Goal: Check status: Check status

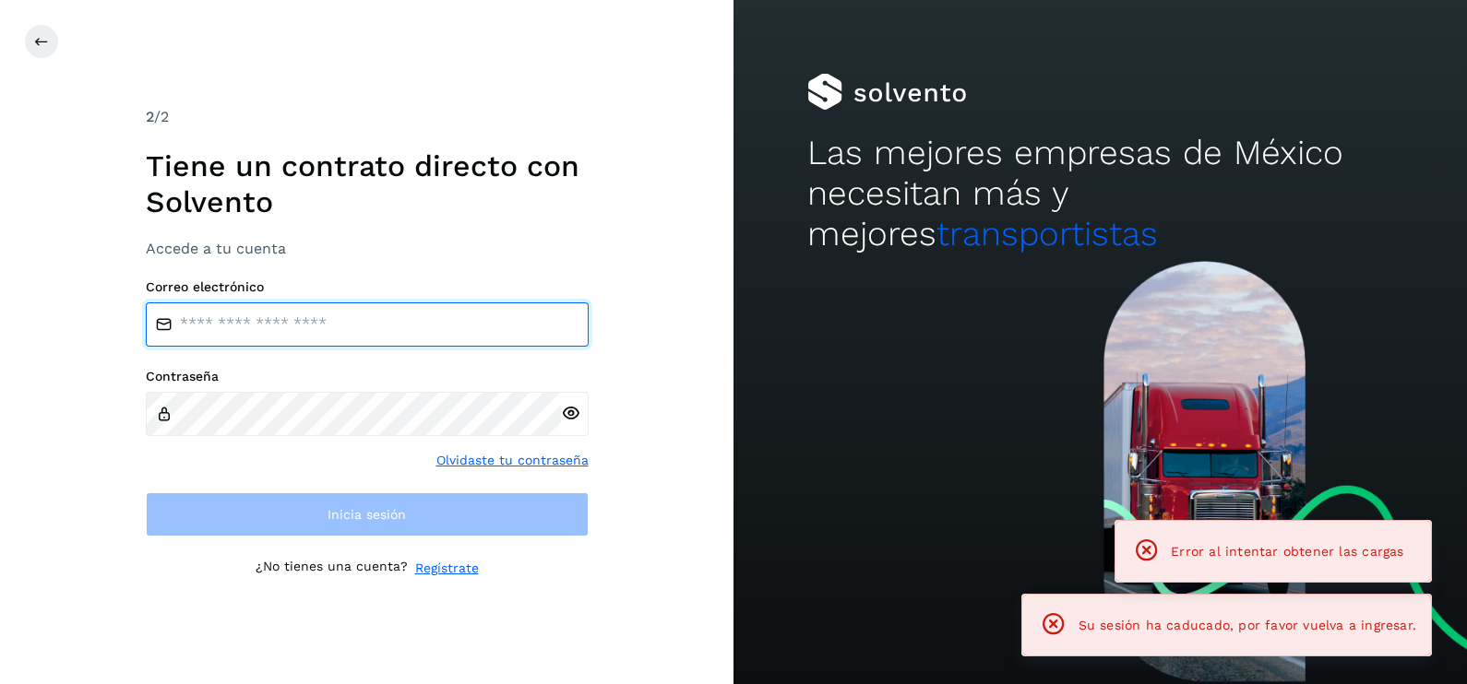
type input "**********"
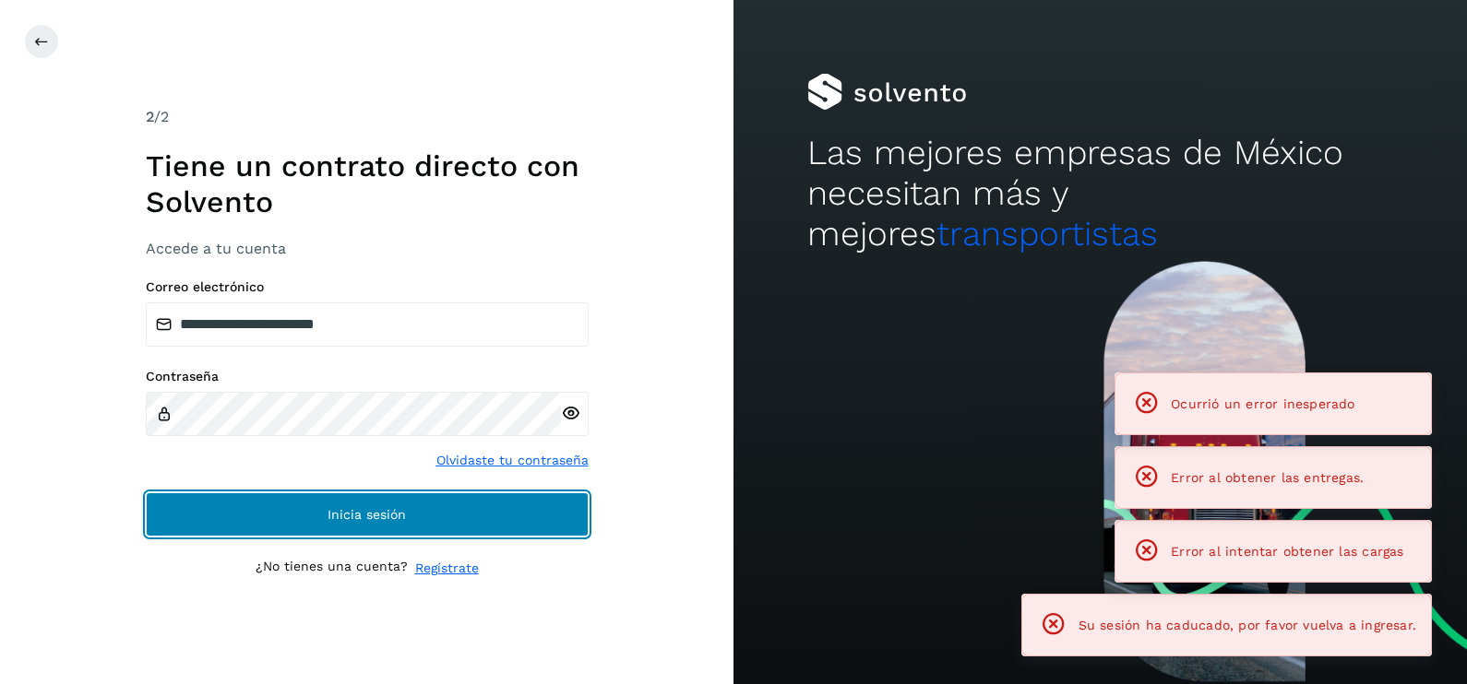
click at [379, 535] on button "Inicia sesión" at bounding box center [367, 515] width 443 height 44
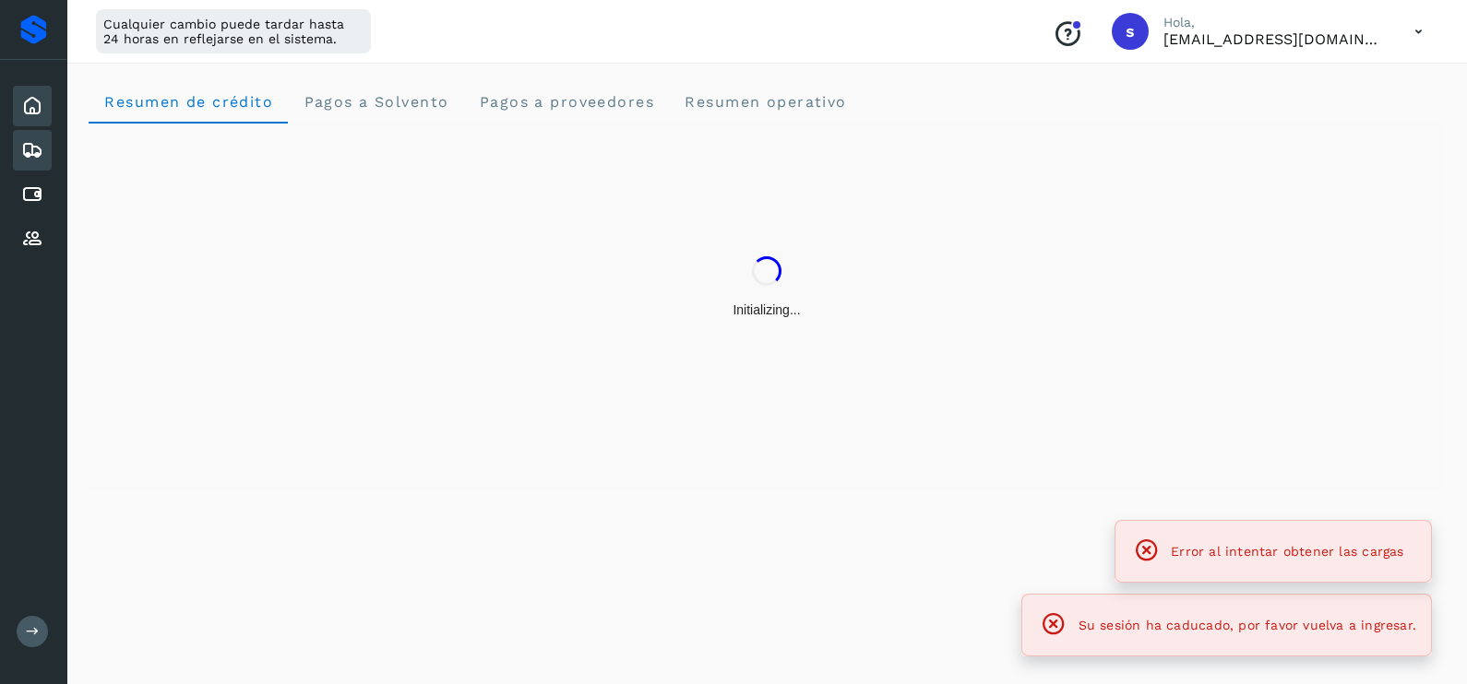
click at [42, 162] on div "Embarques" at bounding box center [32, 150] width 39 height 41
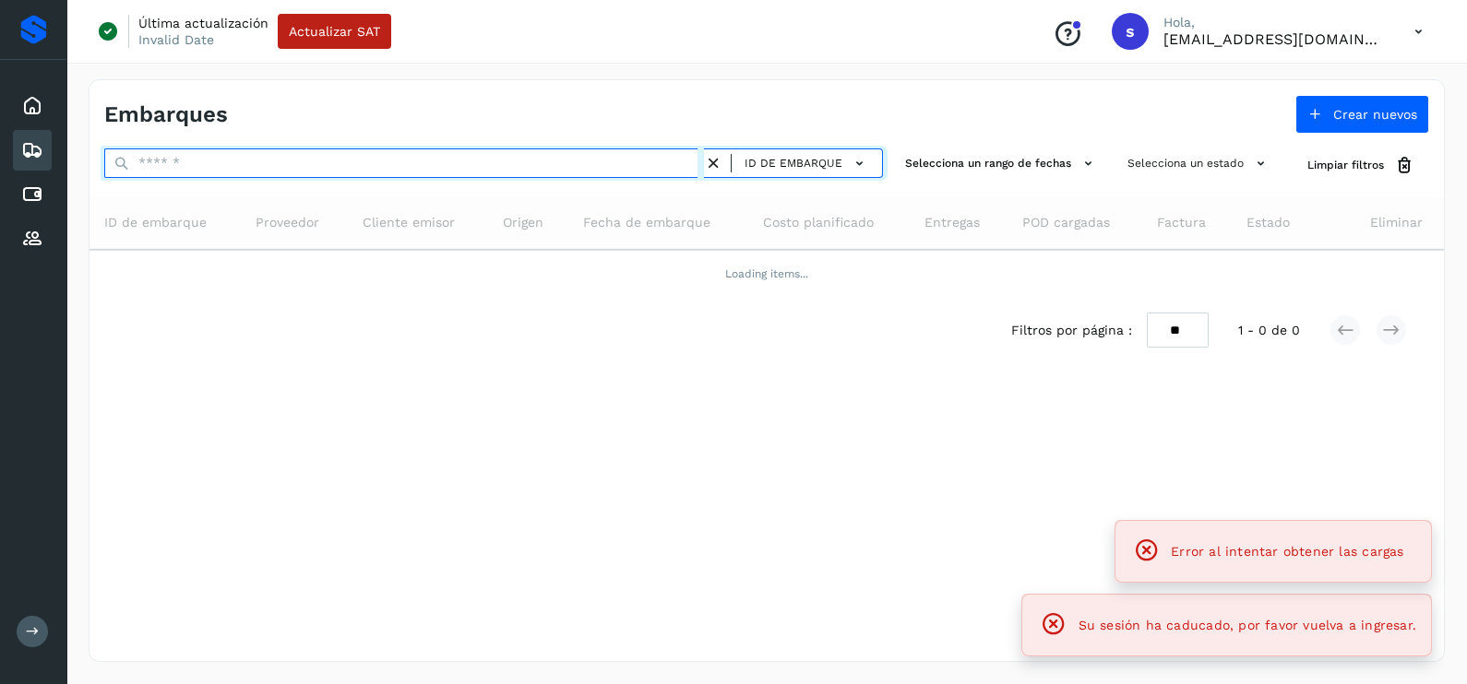
click at [238, 175] on input "text" at bounding box center [404, 164] width 600 height 30
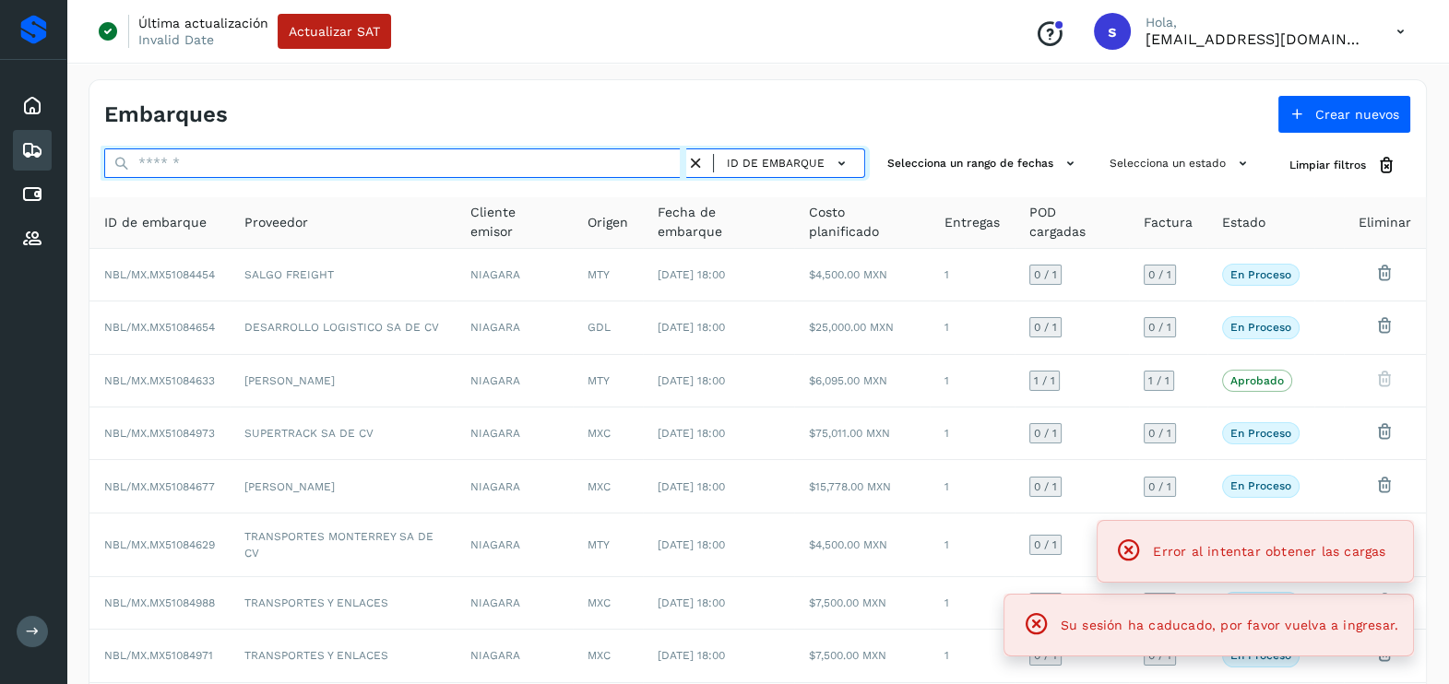
paste input "**********"
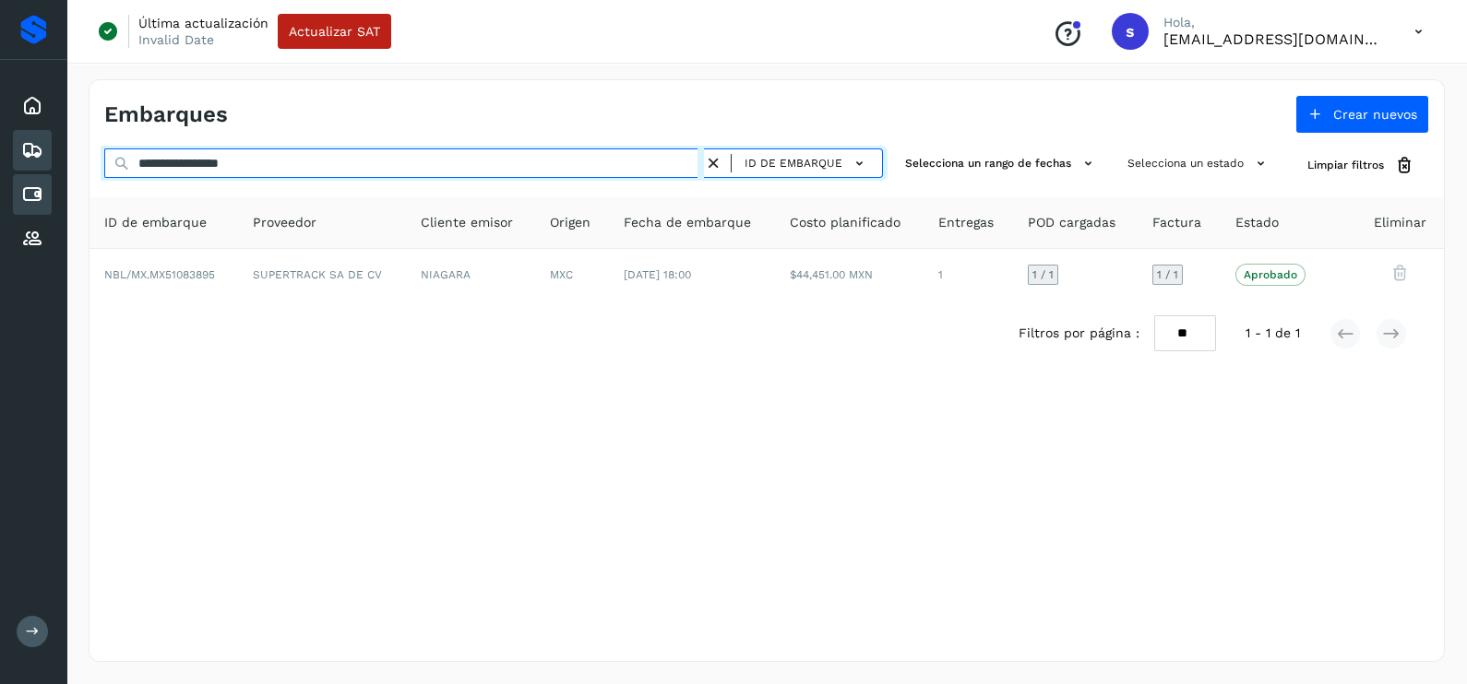
drag, startPoint x: 320, startPoint y: 172, endPoint x: 45, endPoint y: 180, distance: 275.0
click at [46, 180] on div "**********" at bounding box center [733, 342] width 1467 height 684
paste input "text"
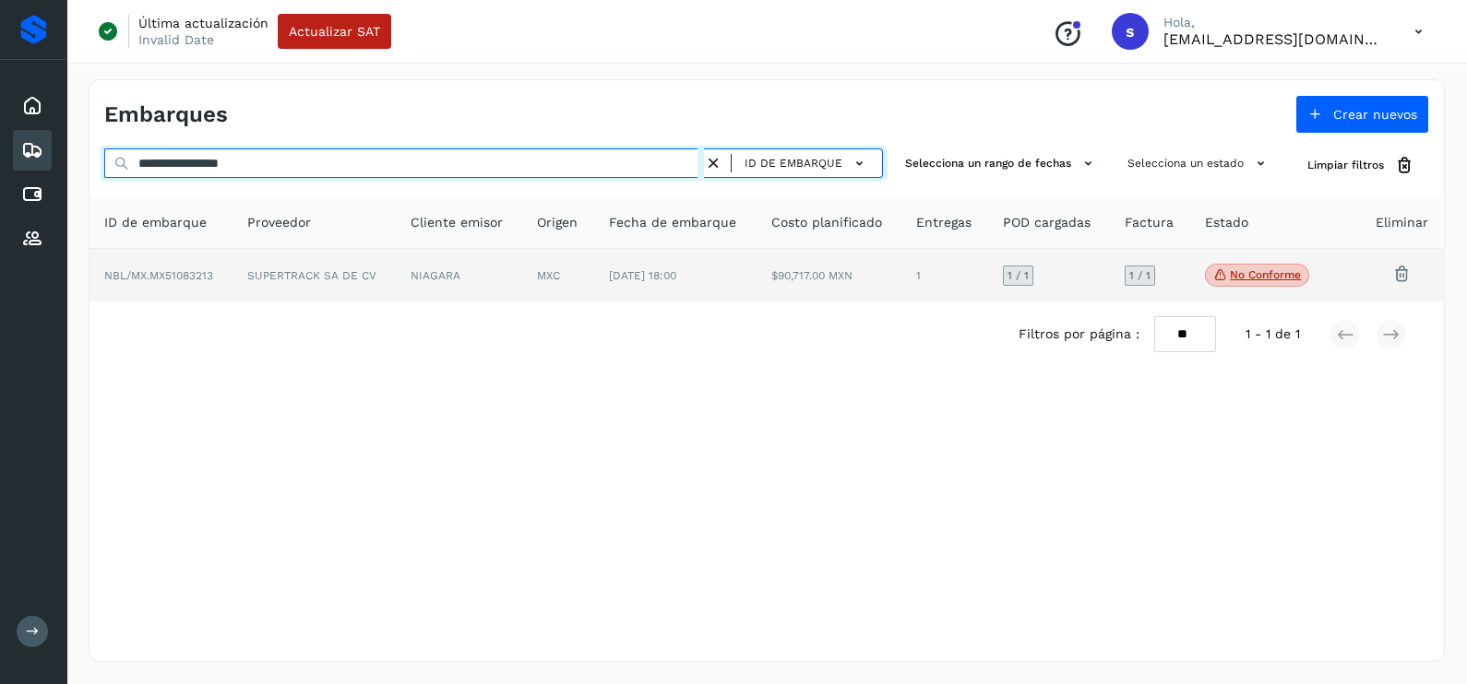
type input "**********"
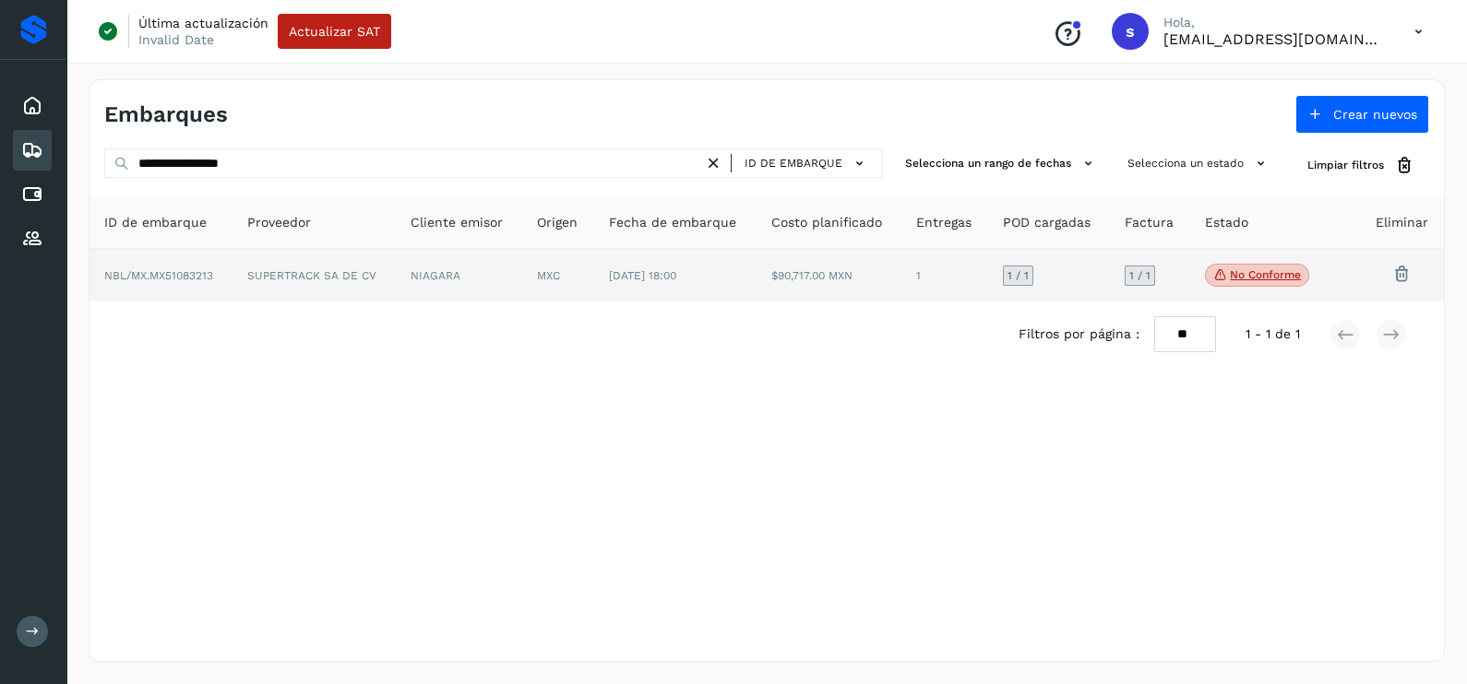
click at [466, 289] on td "NIAGARA" at bounding box center [458, 276] width 125 height 54
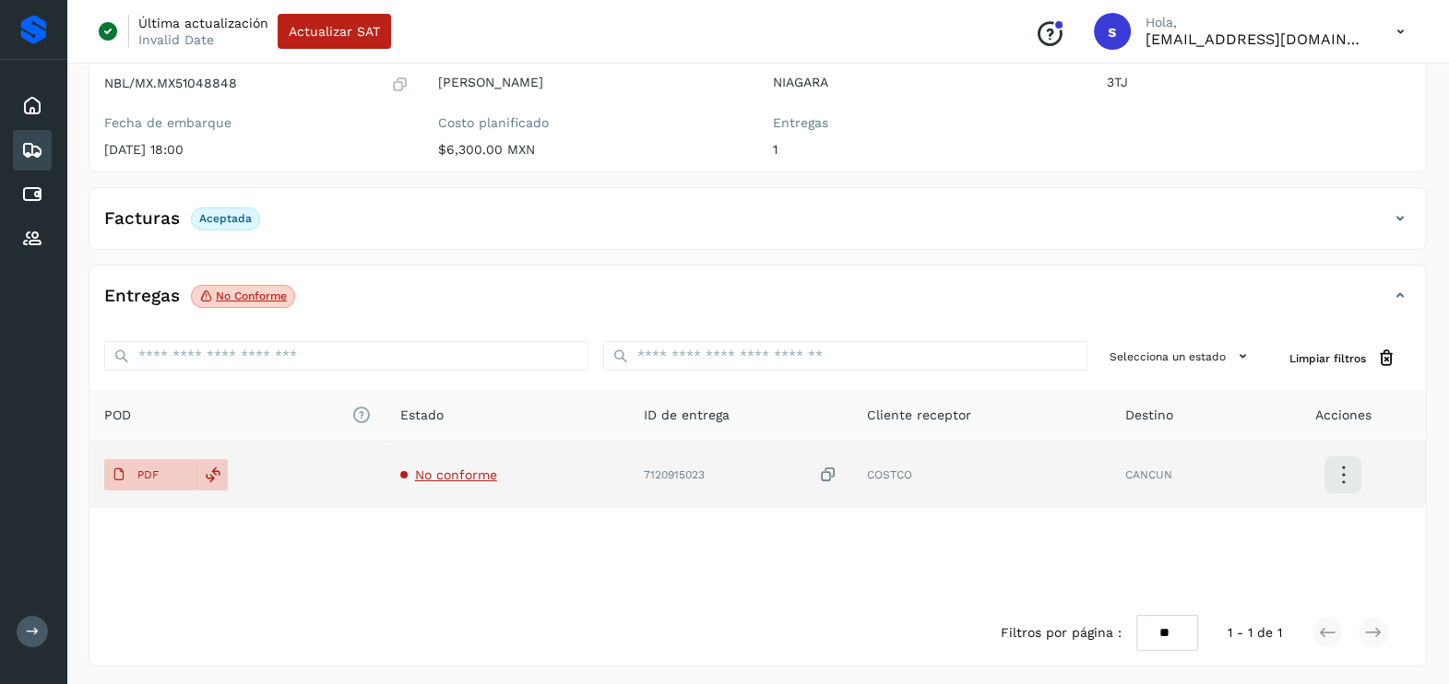
scroll to position [195, 0]
click at [434, 470] on span "No conforme" at bounding box center [456, 473] width 82 height 15
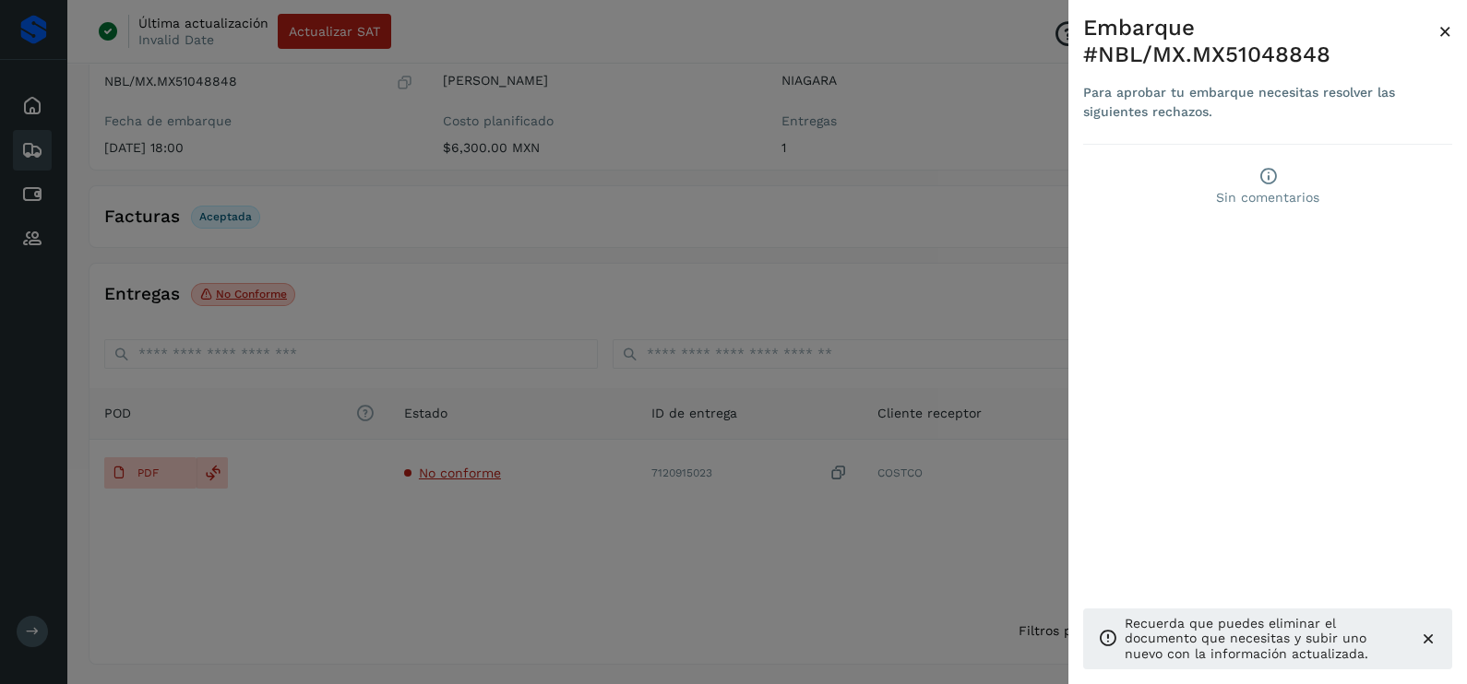
click at [572, 529] on div at bounding box center [733, 342] width 1467 height 684
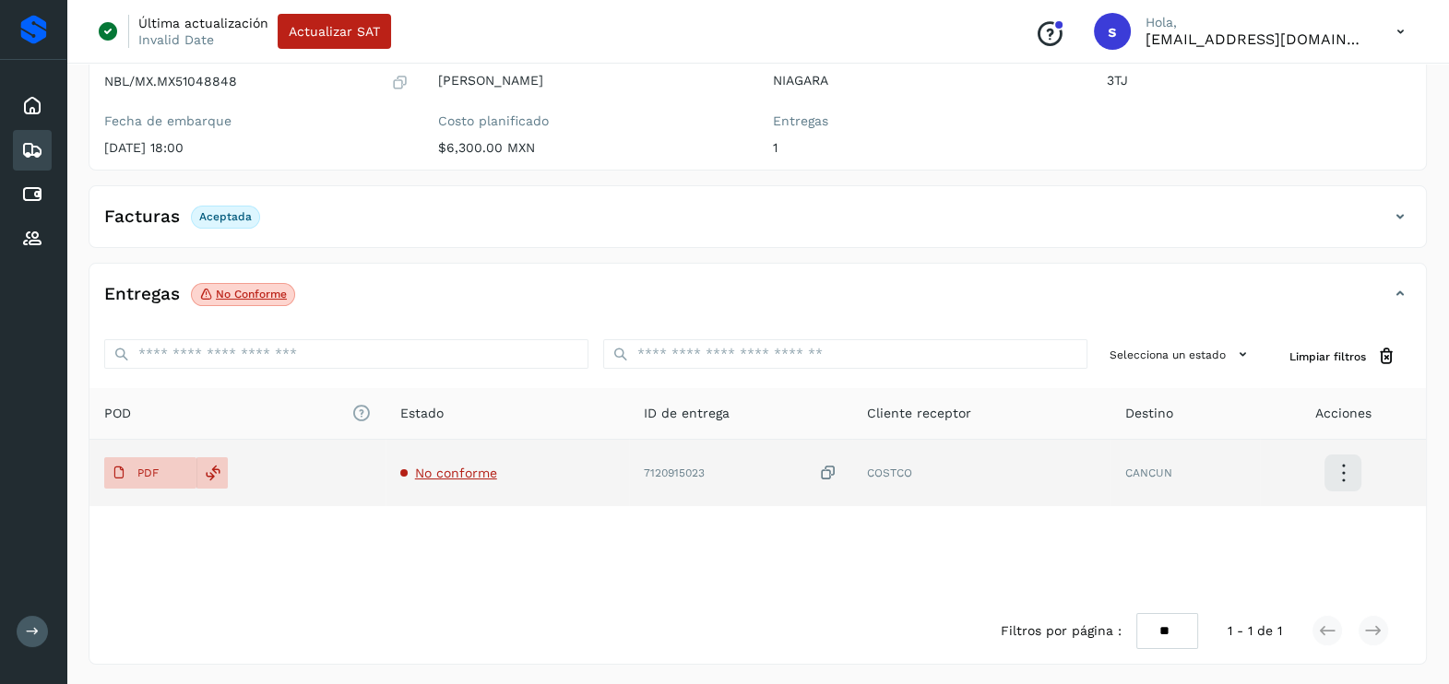
click at [459, 473] on span "No conforme" at bounding box center [456, 473] width 82 height 15
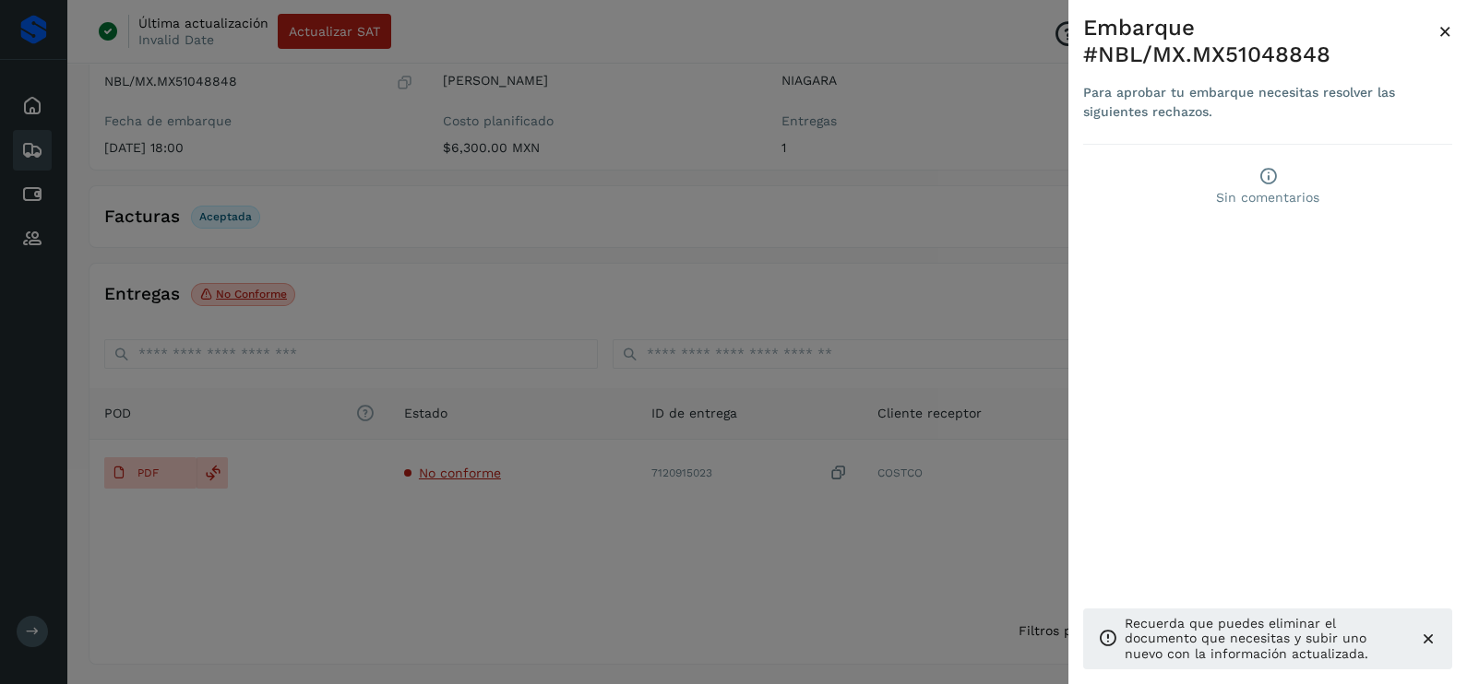
click at [1262, 172] on icon at bounding box center [1267, 175] width 19 height 19
click at [1423, 639] on icon at bounding box center [1428, 639] width 18 height 18
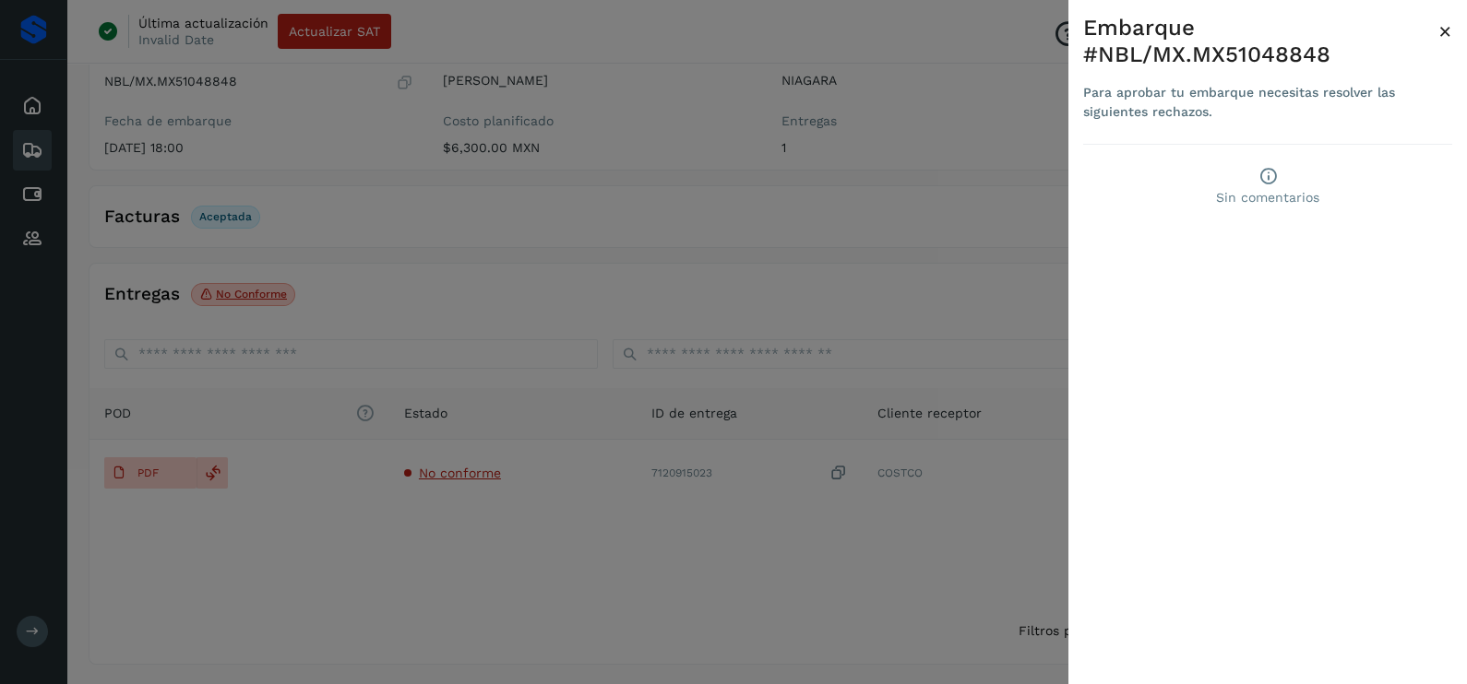
click at [931, 588] on div at bounding box center [733, 342] width 1467 height 684
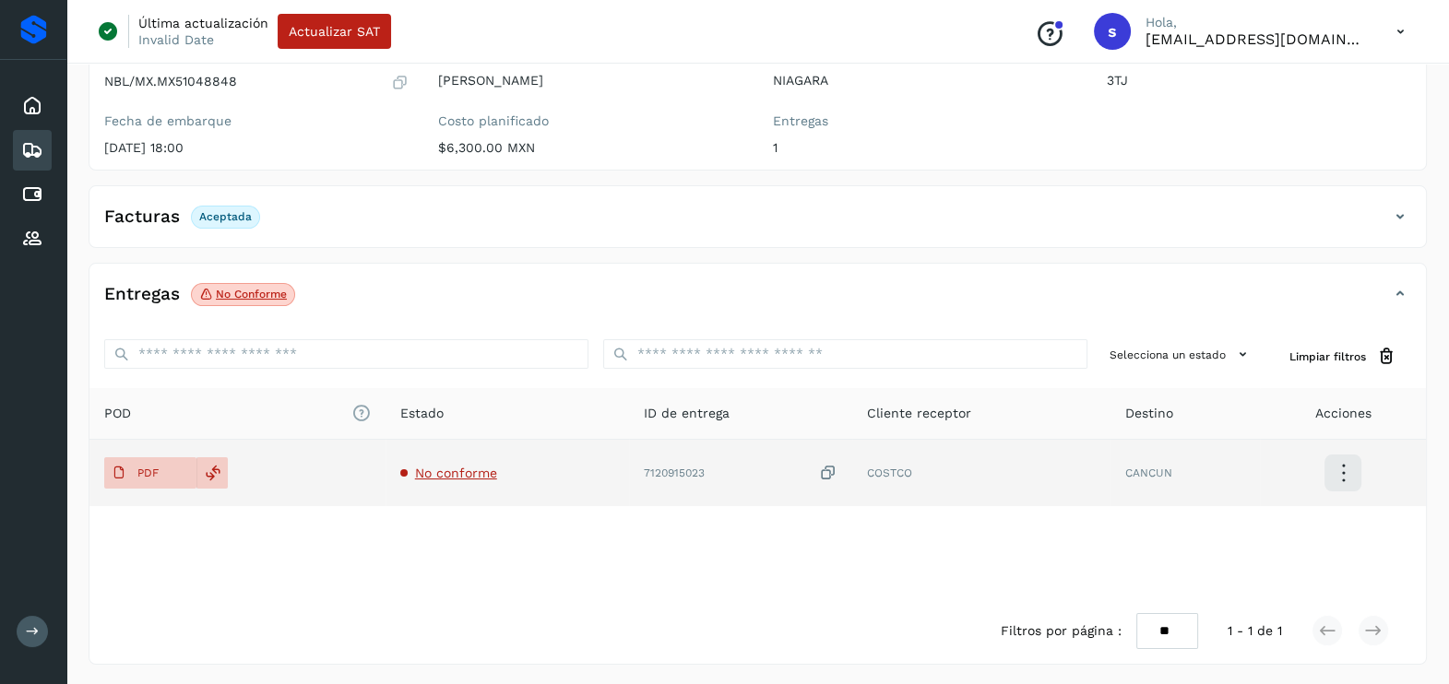
click at [462, 470] on span "No conforme" at bounding box center [456, 473] width 82 height 15
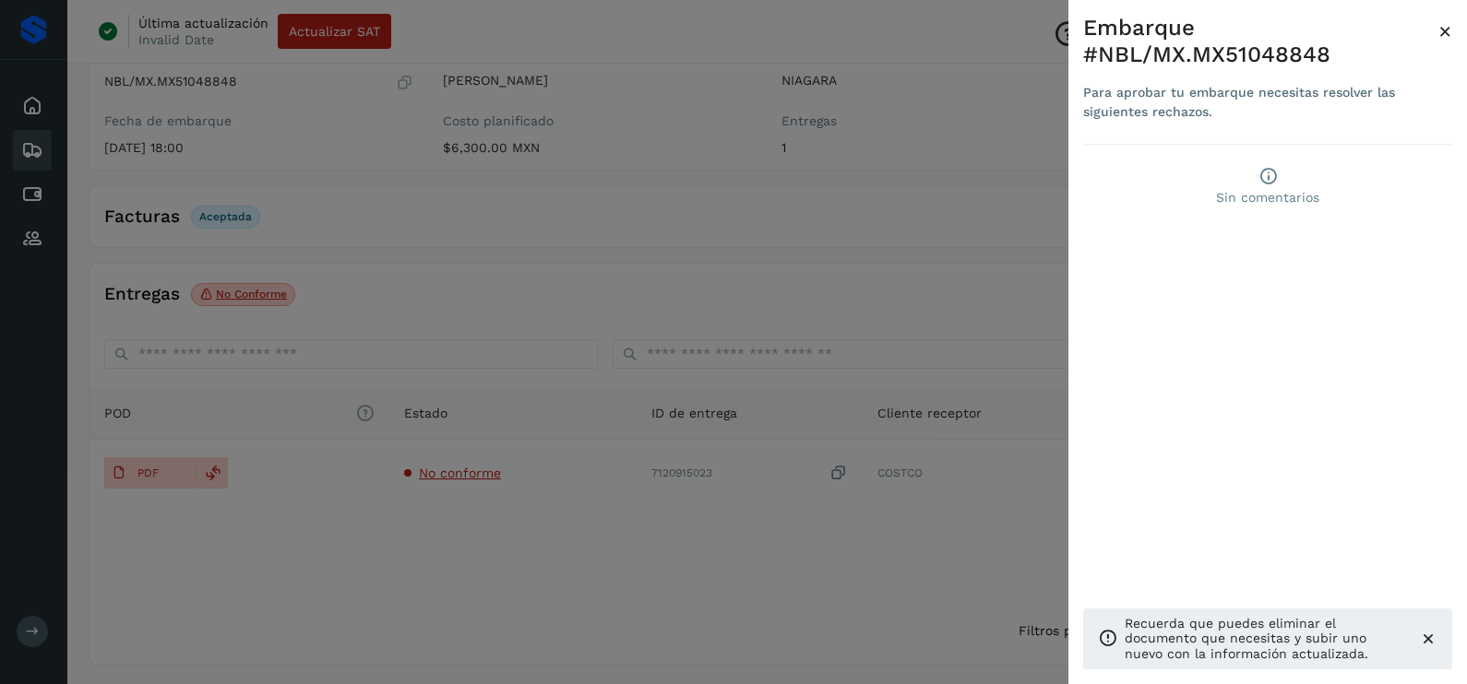
click at [529, 536] on div at bounding box center [733, 342] width 1467 height 684
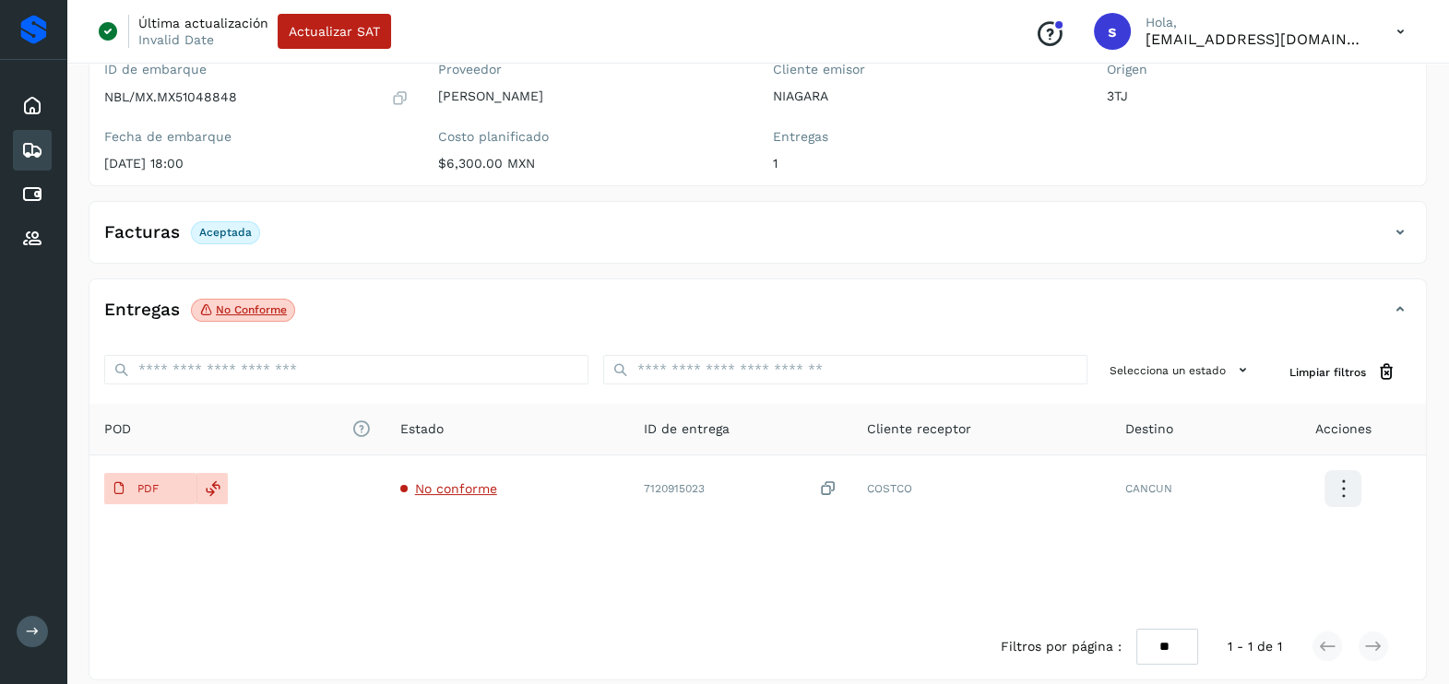
scroll to position [0, 0]
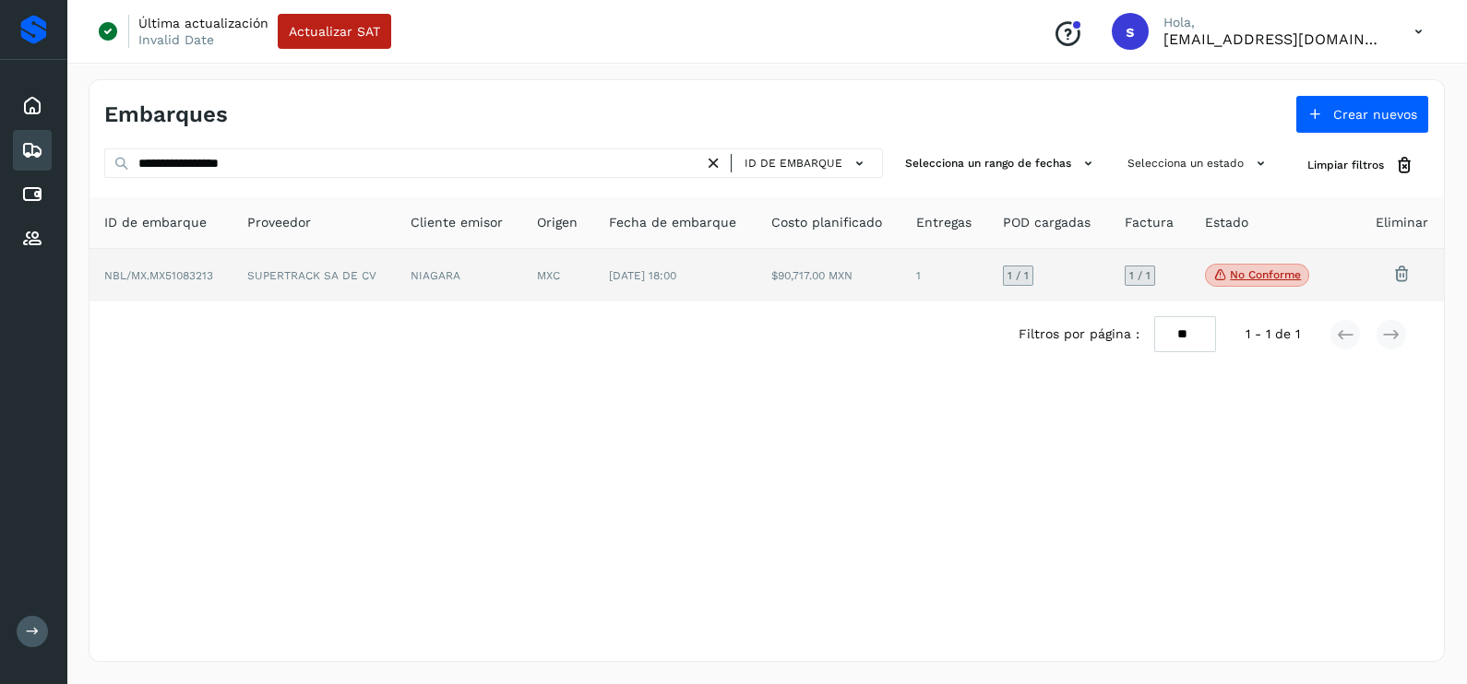
click at [526, 288] on td "MXC" at bounding box center [558, 276] width 72 height 54
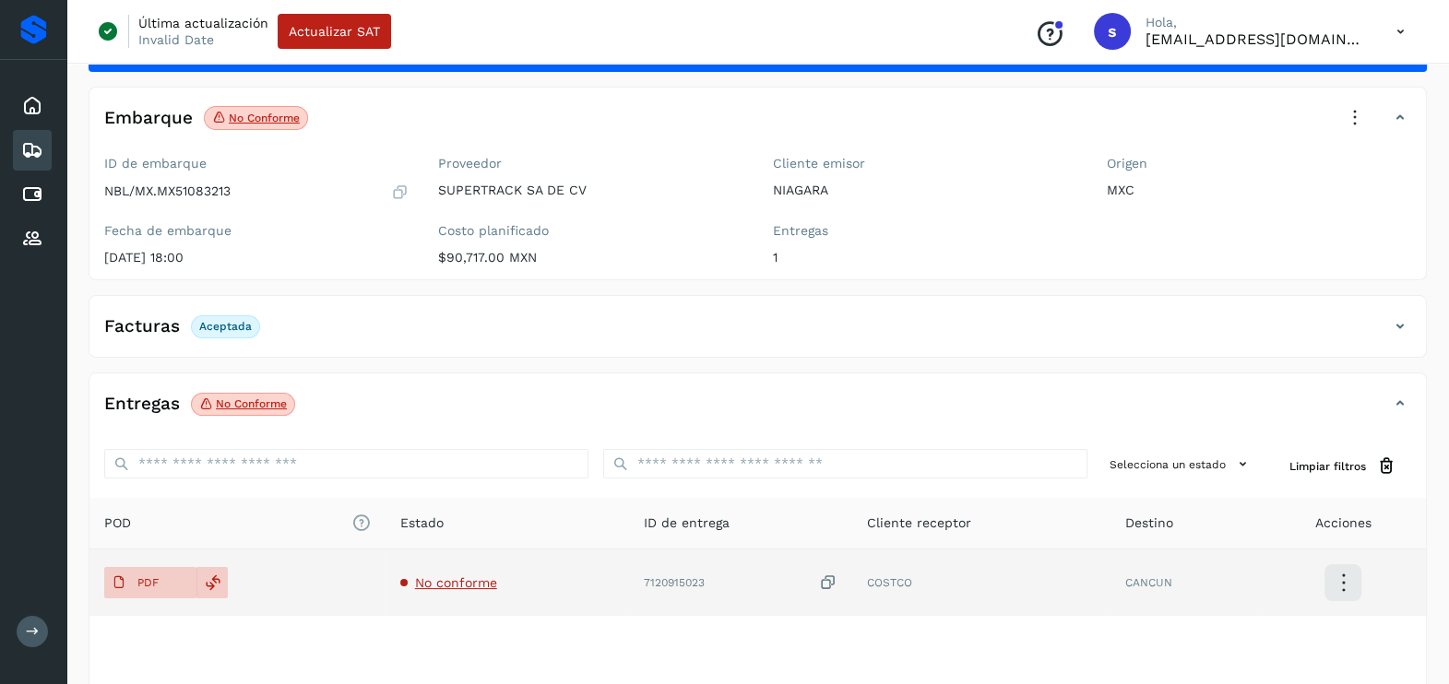
scroll to position [195, 0]
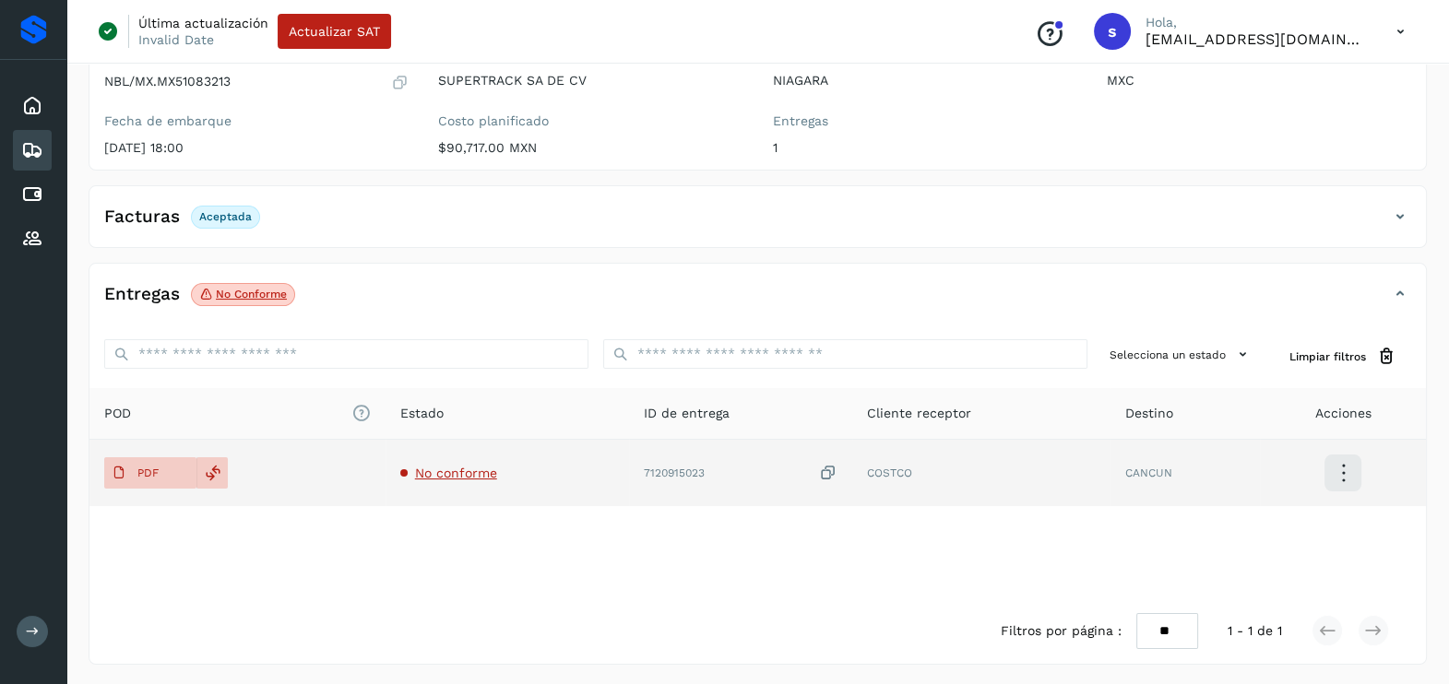
click at [458, 475] on span "No conforme" at bounding box center [456, 473] width 82 height 15
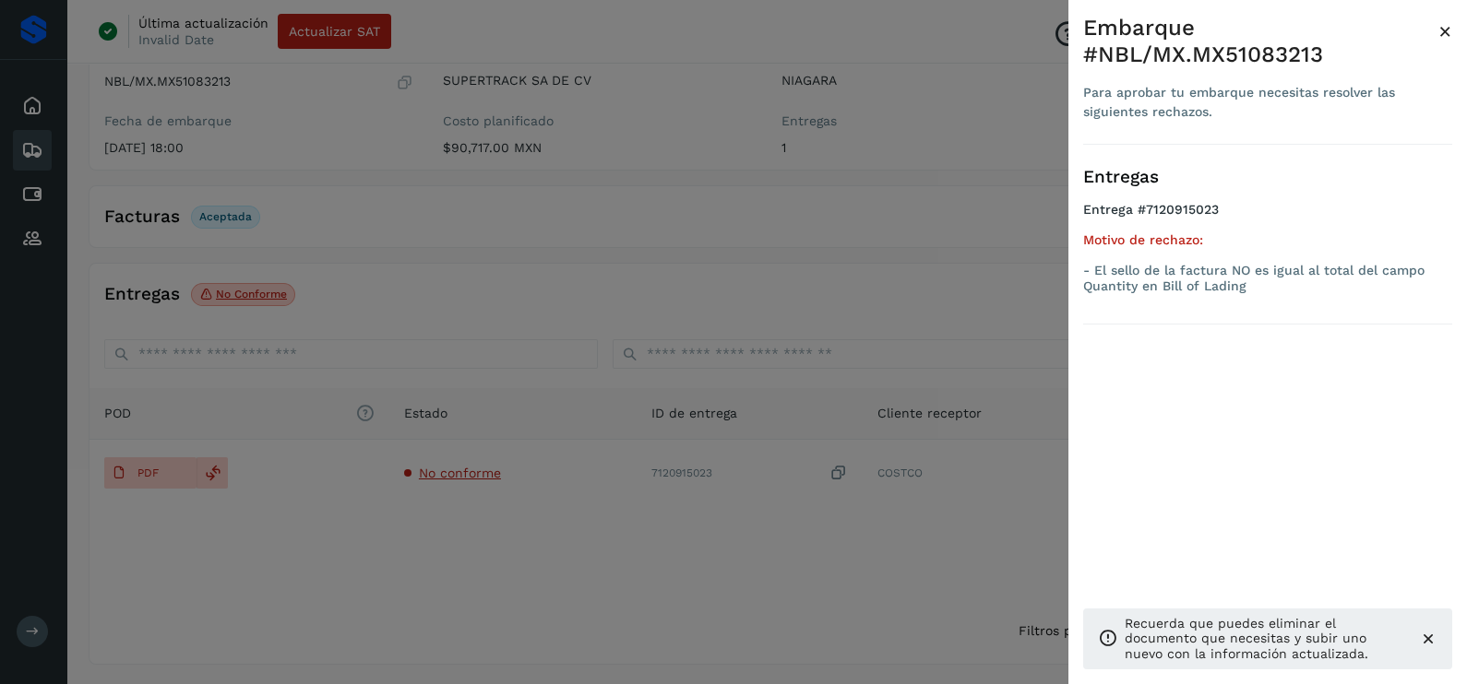
click at [485, 526] on div at bounding box center [733, 342] width 1467 height 684
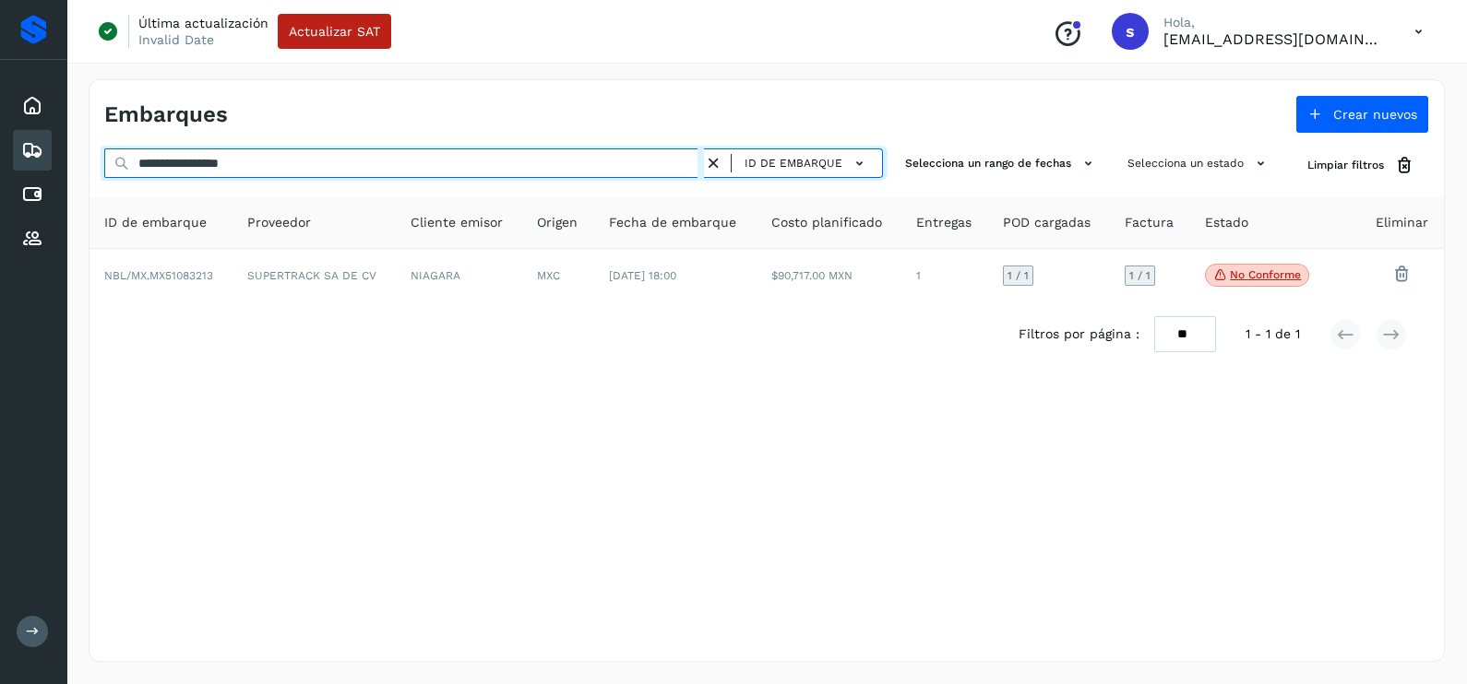
drag, startPoint x: 345, startPoint y: 152, endPoint x: 85, endPoint y: 159, distance: 260.2
click at [85, 159] on div "**********" at bounding box center [766, 370] width 1400 height 627
paste input "text"
drag, startPoint x: 296, startPoint y: 156, endPoint x: -5, endPoint y: 157, distance: 300.7
click at [0, 157] on html "**********" at bounding box center [733, 342] width 1467 height 684
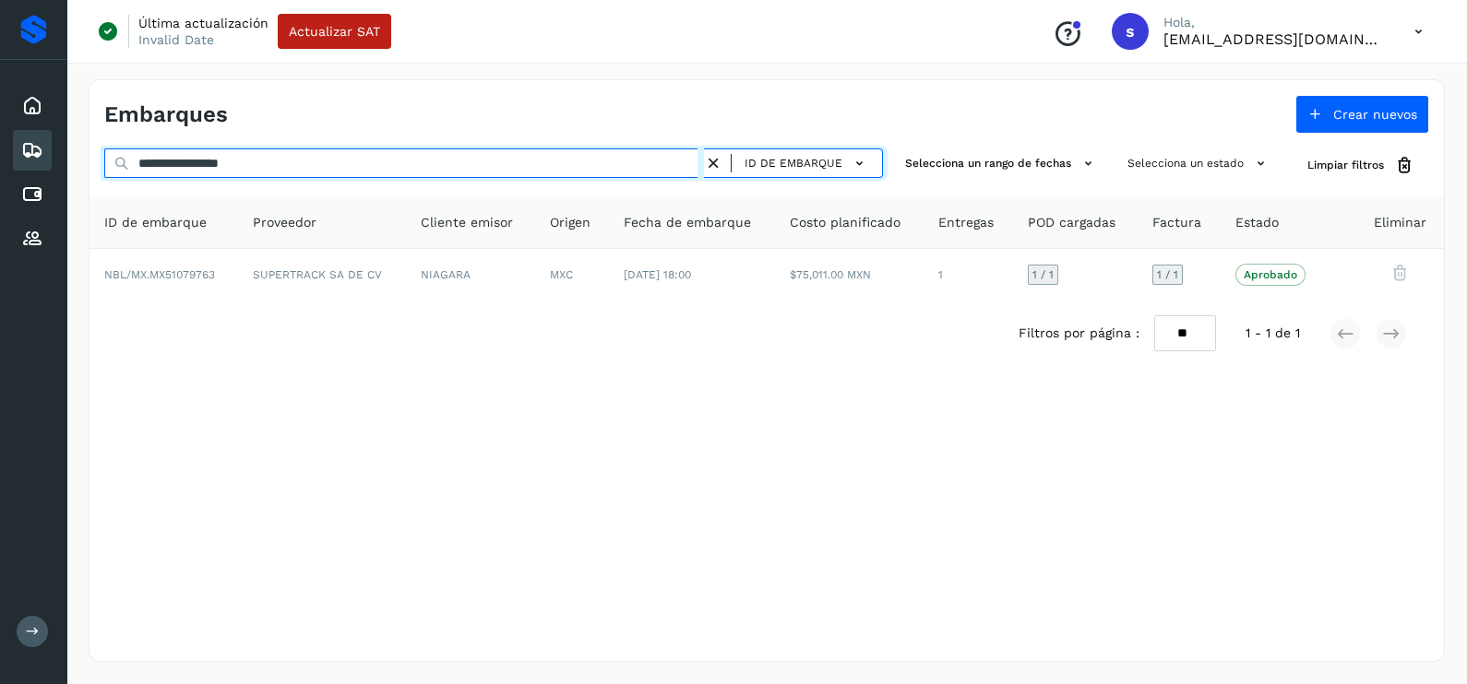
paste input "text"
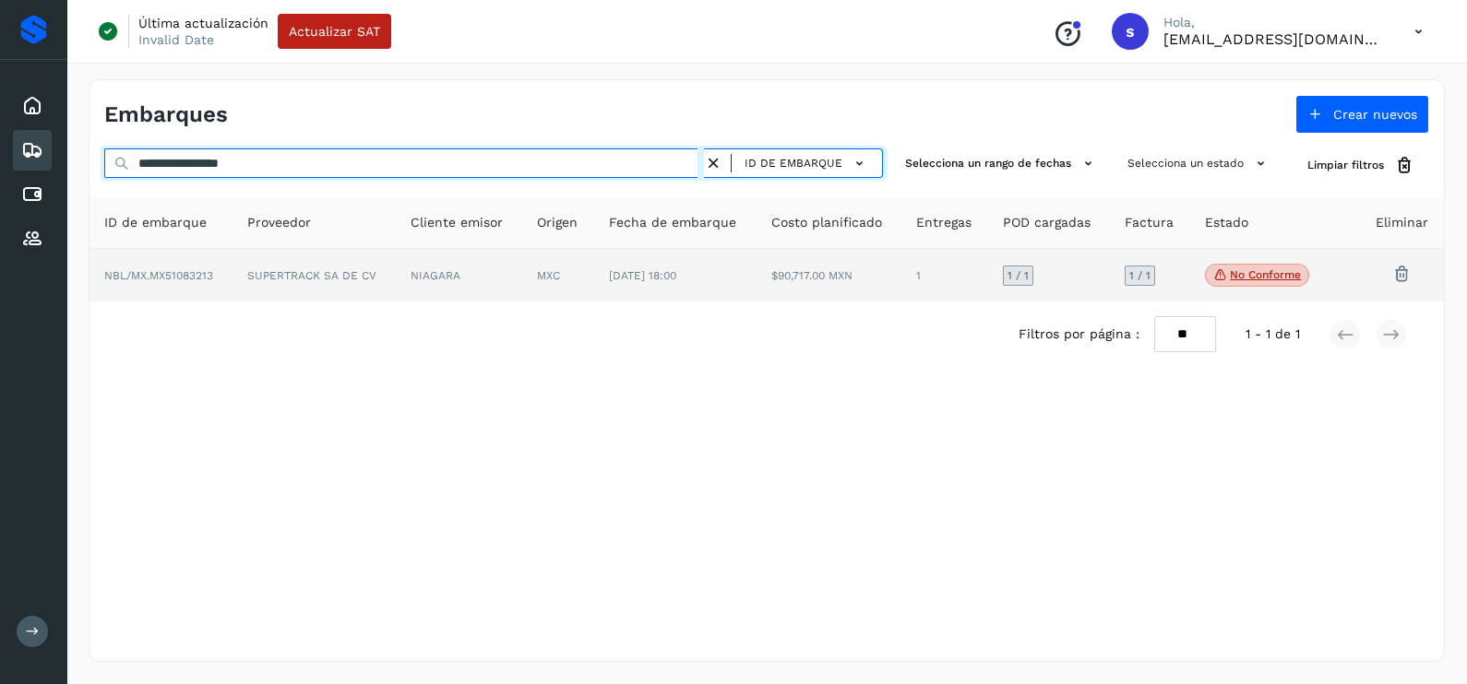
type input "**********"
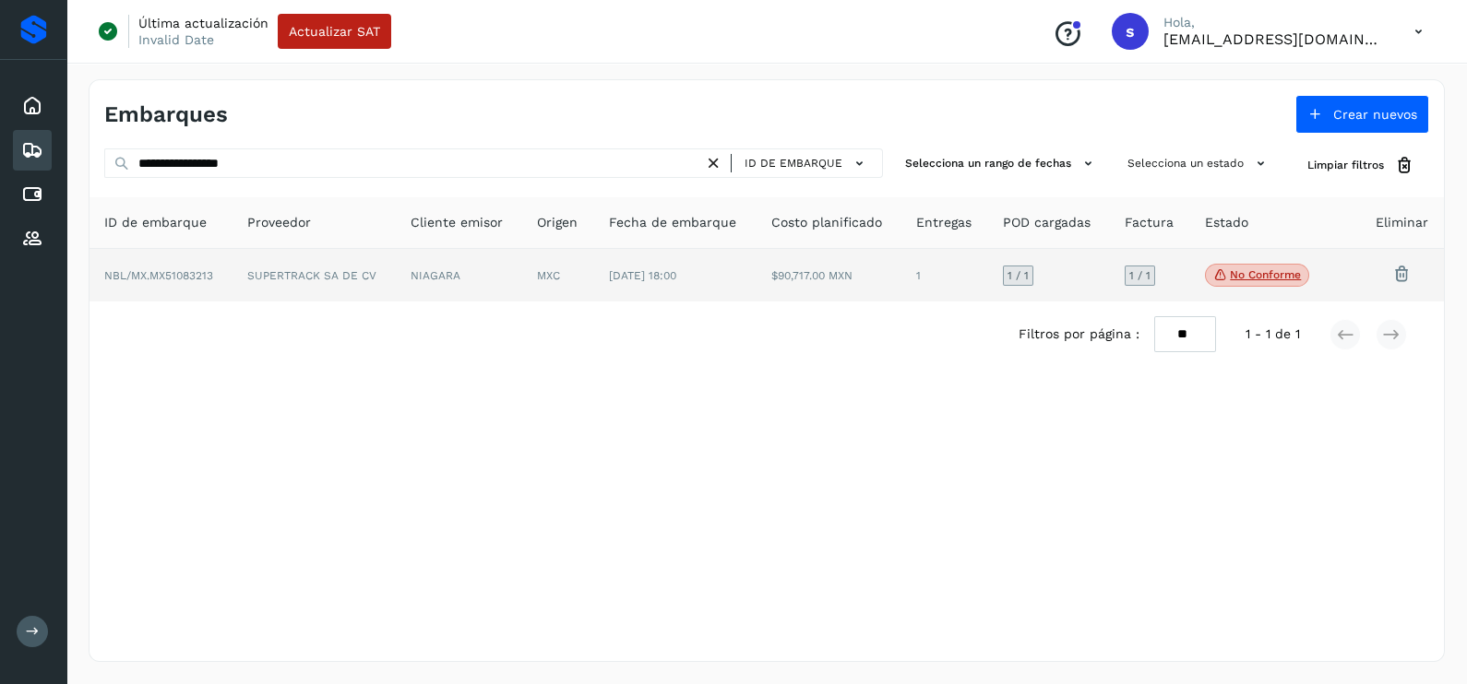
click at [291, 286] on td "SUPERTRACK SA DE CV" at bounding box center [314, 276] width 164 height 54
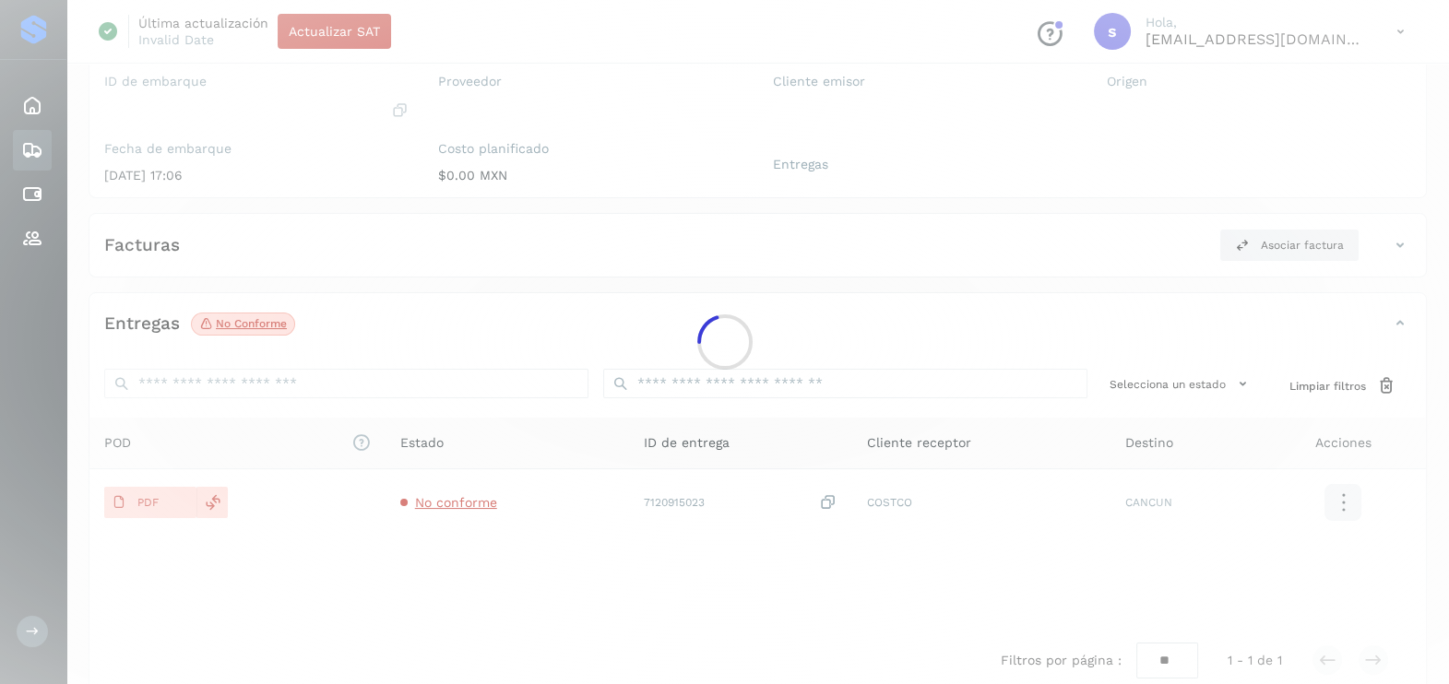
scroll to position [195, 0]
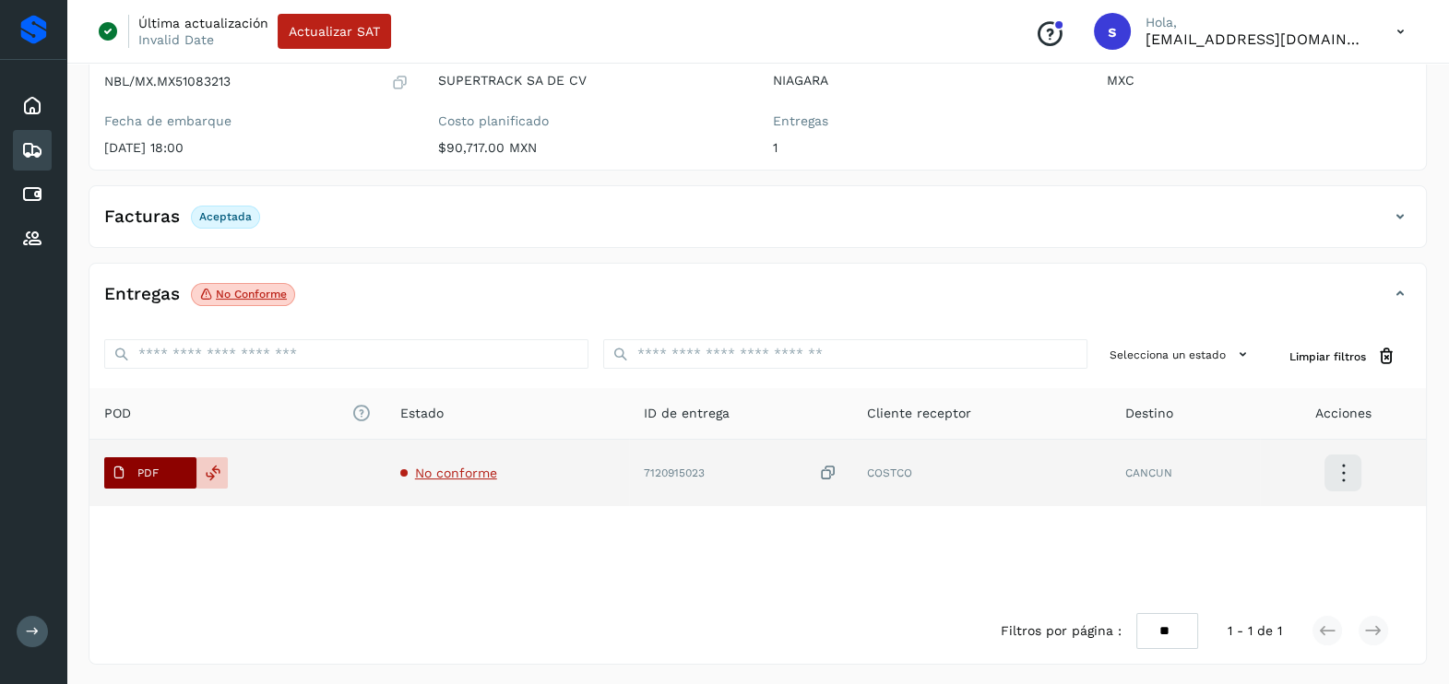
click at [145, 470] on p "PDF" at bounding box center [147, 473] width 21 height 13
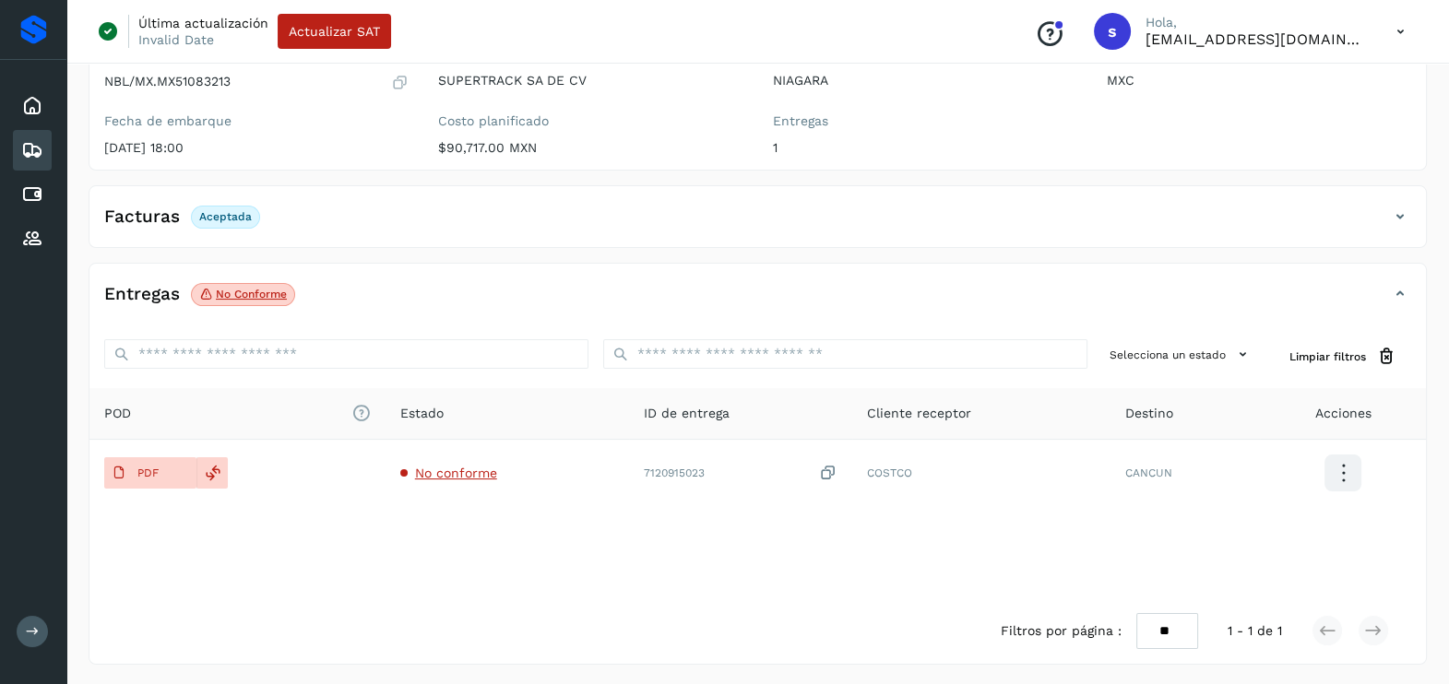
scroll to position [0, 0]
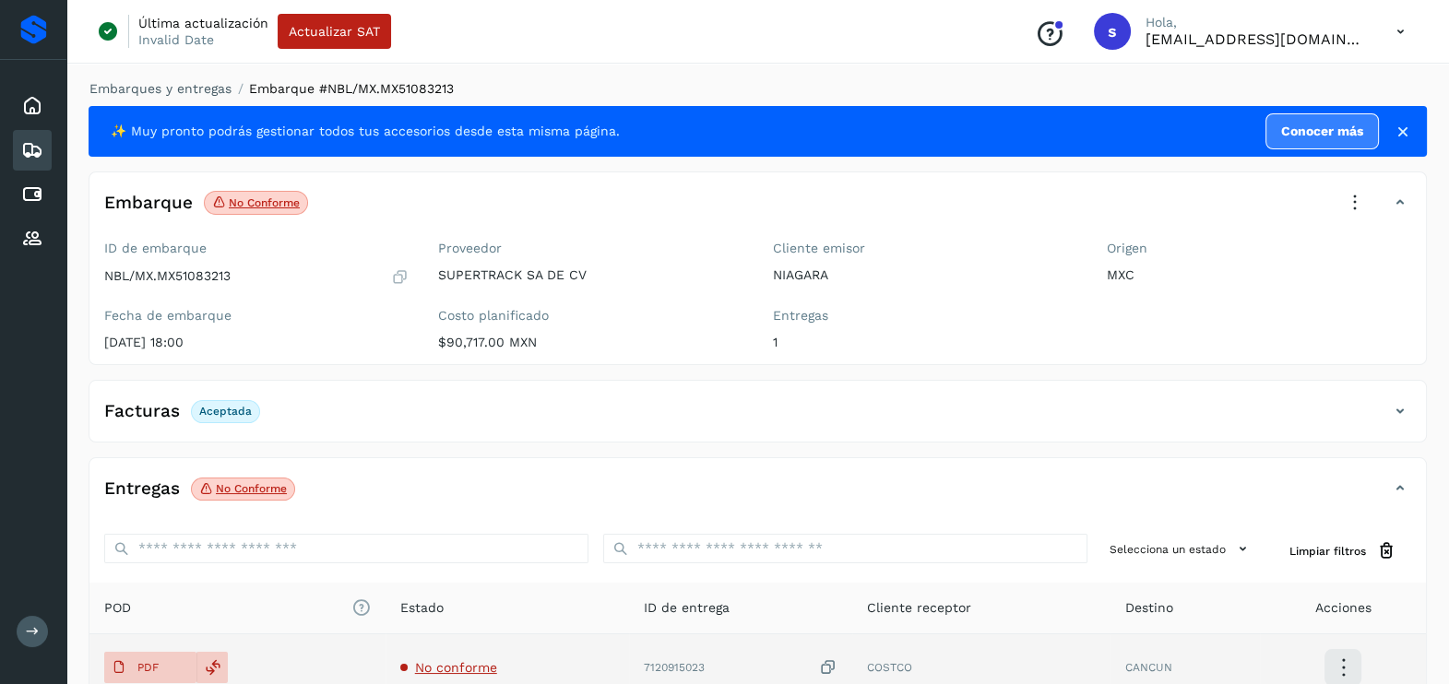
click at [470, 678] on td "No conforme" at bounding box center [508, 668] width 244 height 66
click at [470, 675] on td "No conforme" at bounding box center [508, 668] width 244 height 66
click at [470, 669] on span "No conforme" at bounding box center [456, 667] width 82 height 15
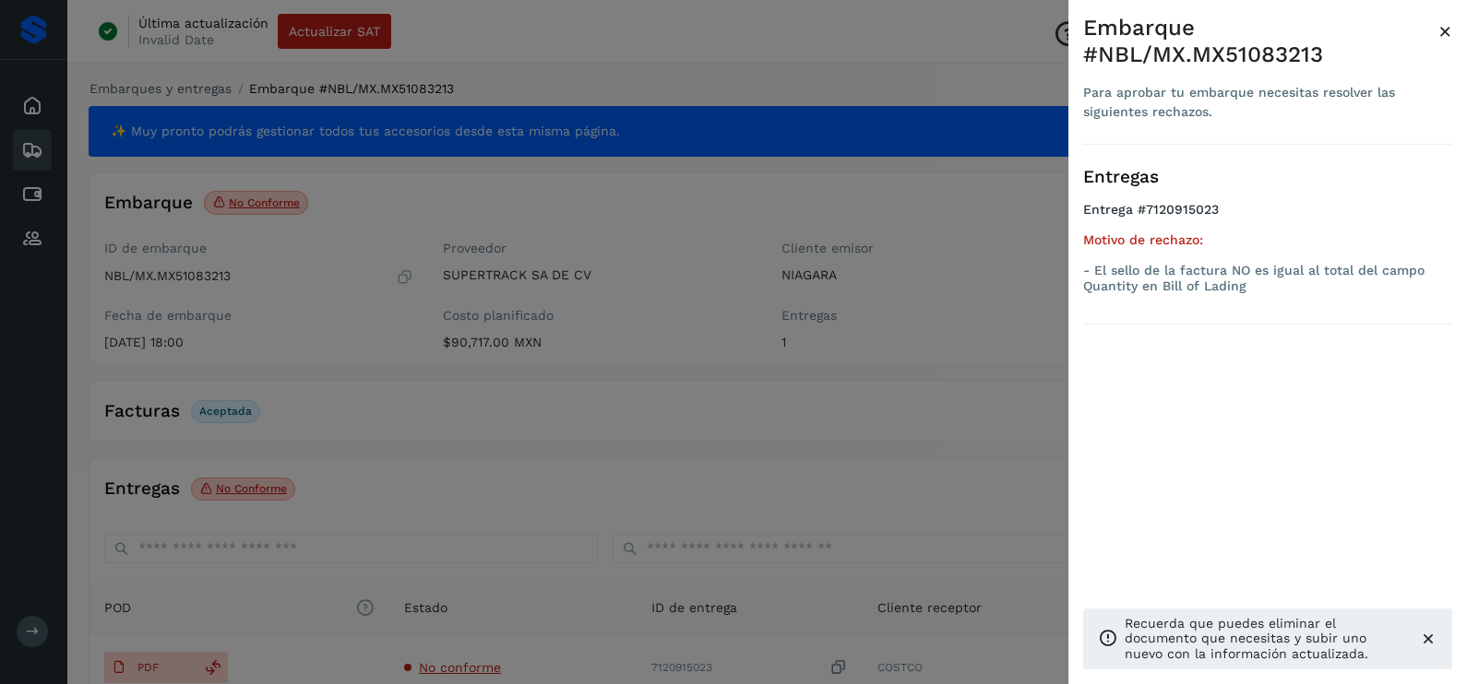
click at [480, 474] on div at bounding box center [733, 342] width 1467 height 684
